Goal: Task Accomplishment & Management: Manage account settings

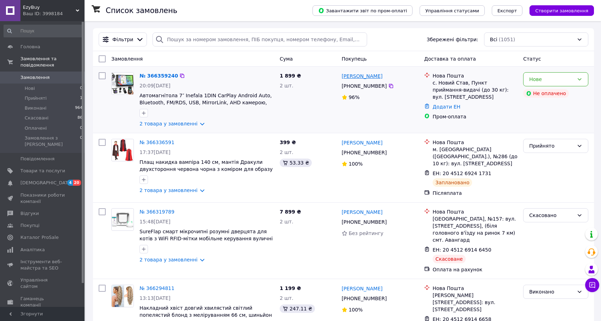
click at [354, 77] on link "[PERSON_NAME]" at bounding box center [361, 76] width 41 height 7
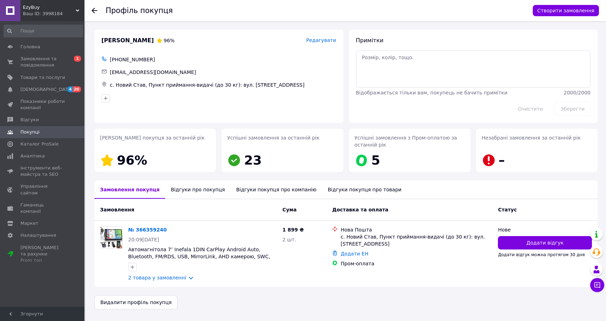
click at [187, 196] on div "Відгуки про покупця" at bounding box center [197, 189] width 65 height 18
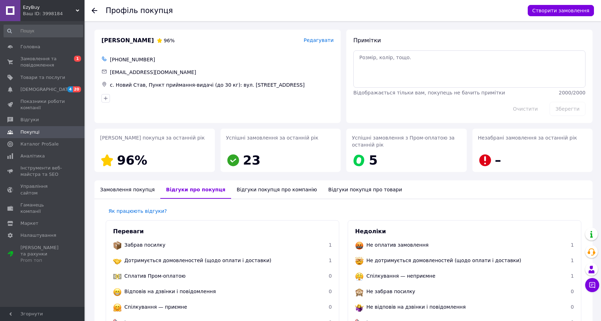
click at [269, 187] on div "Відгуки покупця про компанію" at bounding box center [277, 189] width 92 height 18
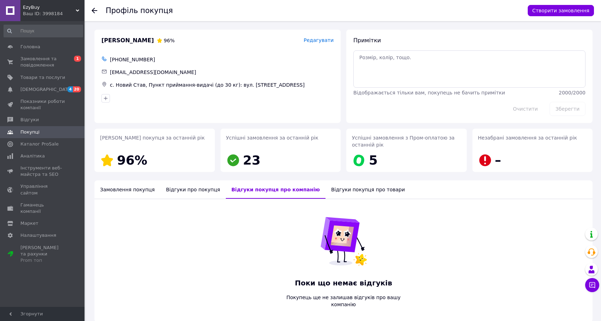
click at [327, 191] on div "Відгуки покупця про товари" at bounding box center [367, 189] width 85 height 18
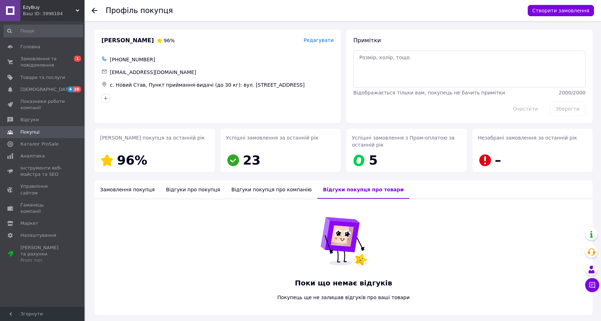
click at [145, 195] on div "Замовлення покупця" at bounding box center [127, 189] width 66 height 18
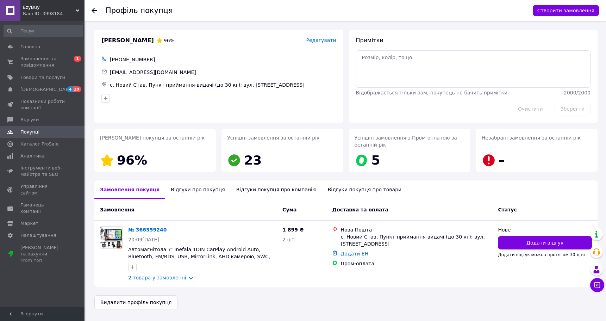
click at [93, 3] on div at bounding box center [99, 10] width 14 height 21
click at [99, 15] on div at bounding box center [99, 10] width 14 height 21
click at [108, 26] on div "Профіль покупця Створити замовлення Мавдрик Богдан 96% Редагувати +380980460953…" at bounding box center [346, 169] width 520 height 296
click at [95, 11] on use at bounding box center [95, 11] width 6 height 6
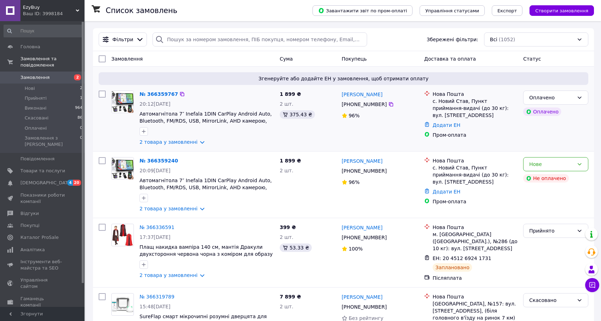
click at [458, 146] on div "Нова Пошта с. Новий Став, Пункт приймання-видачі (до 30 кг): вул. Грабовського …" at bounding box center [470, 118] width 99 height 61
click at [162, 95] on link "№ 366359767" at bounding box center [158, 94] width 38 height 6
click at [159, 163] on link "№ 366359240" at bounding box center [158, 161] width 38 height 6
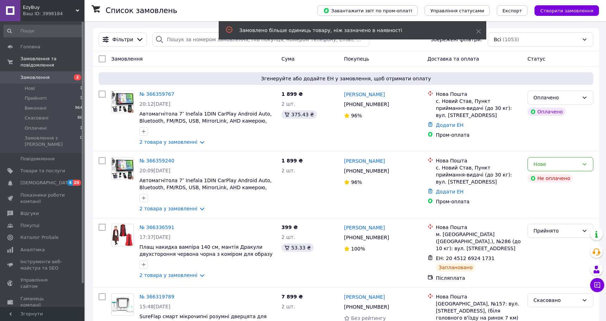
click at [24, 81] on link "Замовлення 2" at bounding box center [43, 77] width 87 height 12
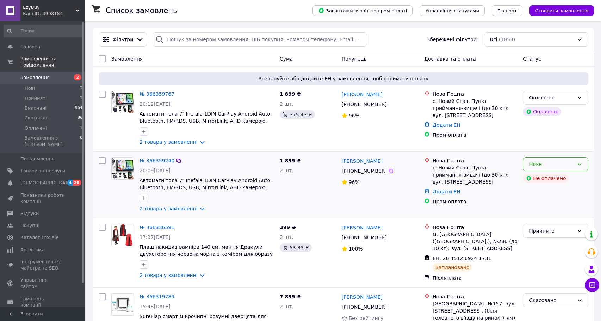
click at [544, 168] on div "Нове" at bounding box center [551, 164] width 45 height 8
click at [538, 204] on li "Скасовано" at bounding box center [555, 205] width 64 height 13
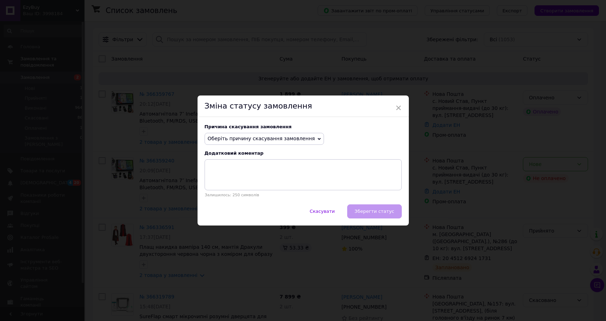
click at [272, 131] on div "Причина скасування замовлення Оберіть причину скасування замовлення Немає в ная…" at bounding box center [303, 160] width 211 height 87
click at [271, 136] on span "Оберіть причину скасування замовлення" at bounding box center [261, 139] width 107 height 6
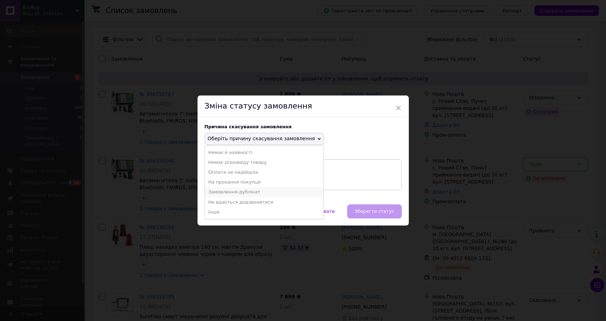
click at [249, 193] on li "Замовлення-дублікат" at bounding box center [264, 192] width 119 height 10
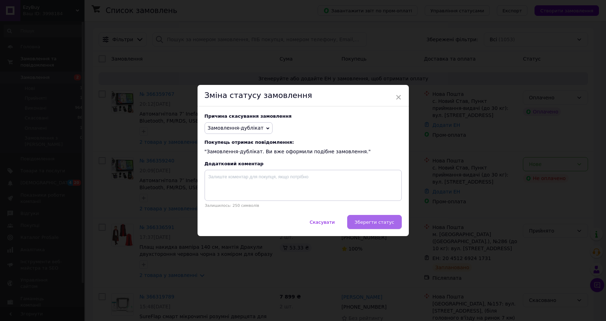
click at [358, 223] on span "Зберегти статус" at bounding box center [375, 221] width 40 height 5
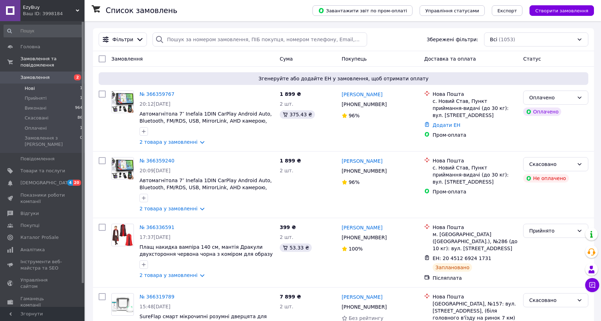
click at [34, 87] on span "Нові" at bounding box center [30, 88] width 10 height 6
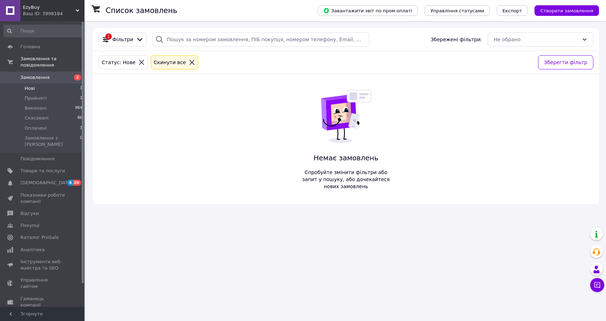
click at [36, 81] on link "Замовлення 2" at bounding box center [43, 77] width 87 height 12
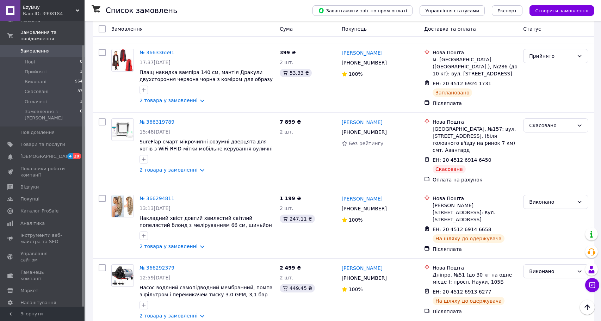
scroll to position [26, 0]
click at [38, 300] on span "Налаштування" at bounding box center [38, 303] width 36 height 6
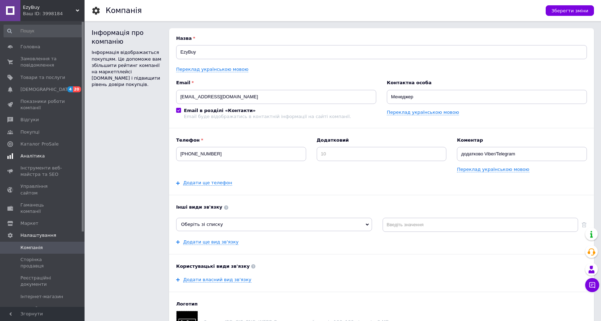
click at [42, 156] on span "Аналітика" at bounding box center [32, 156] width 24 height 6
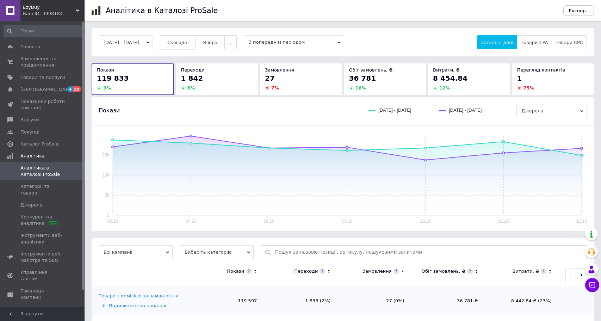
click at [196, 45] on button "Сьогодні" at bounding box center [178, 42] width 36 height 14
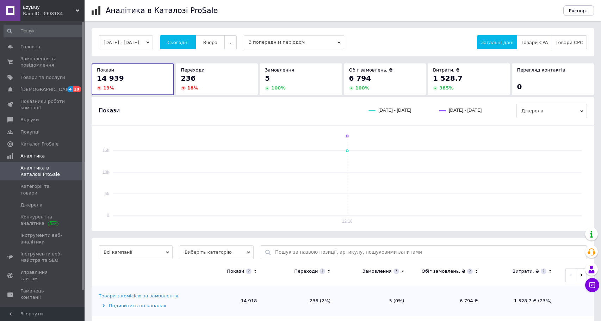
click at [44, 10] on span "EzyBuy" at bounding box center [49, 7] width 53 height 6
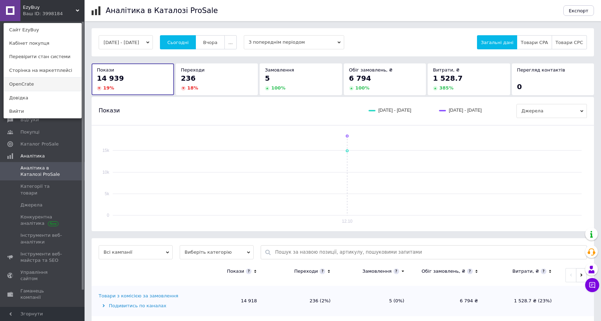
click at [42, 87] on link "OpenCrate" at bounding box center [42, 83] width 77 height 13
